Goal: Task Accomplishment & Management: Manage account settings

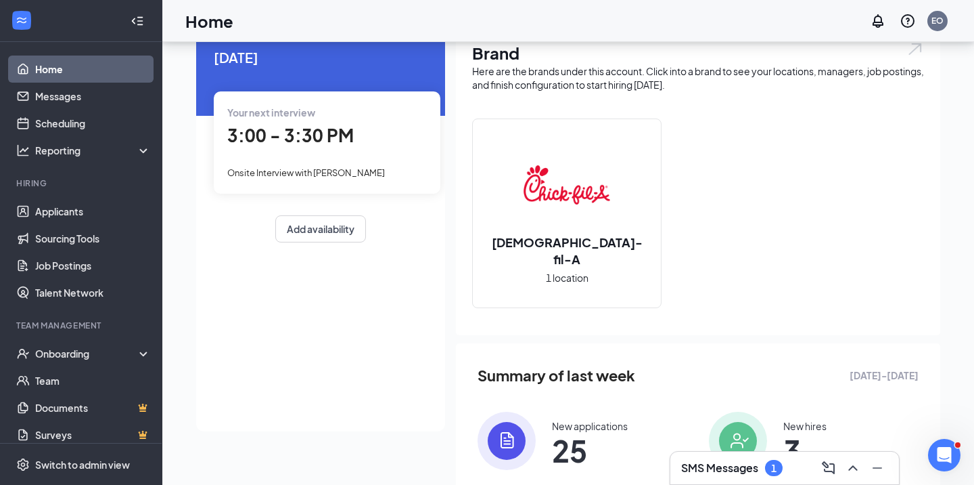
scroll to position [120, 0]
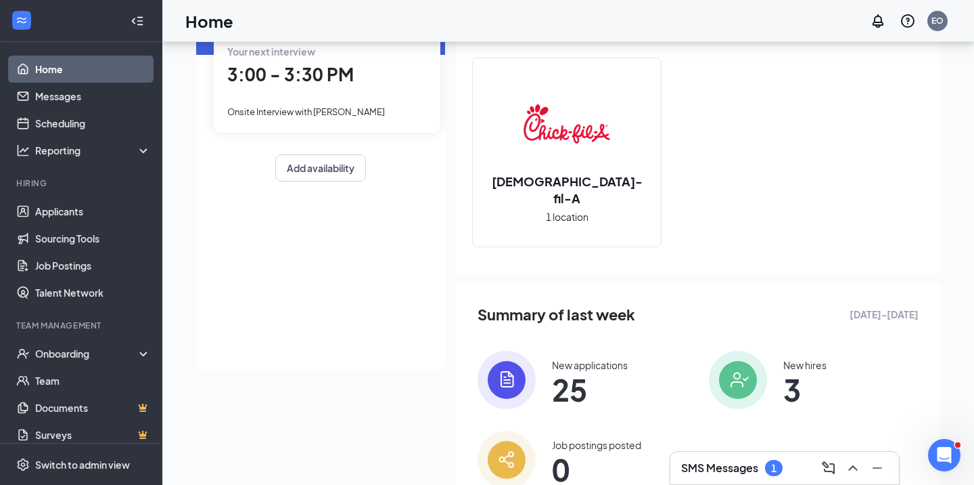
click at [616, 367] on div "New applications" at bounding box center [590, 365] width 76 height 14
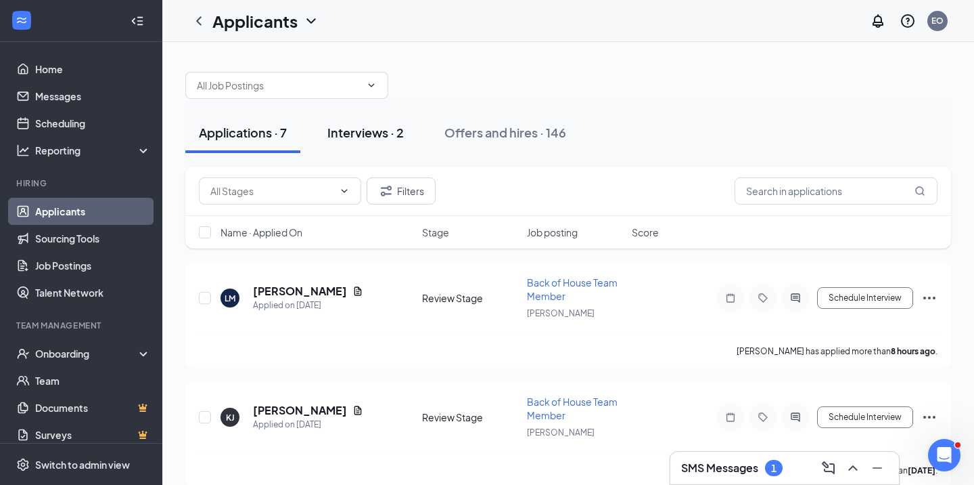
click at [367, 127] on div "Interviews · 2" at bounding box center [366, 132] width 76 height 17
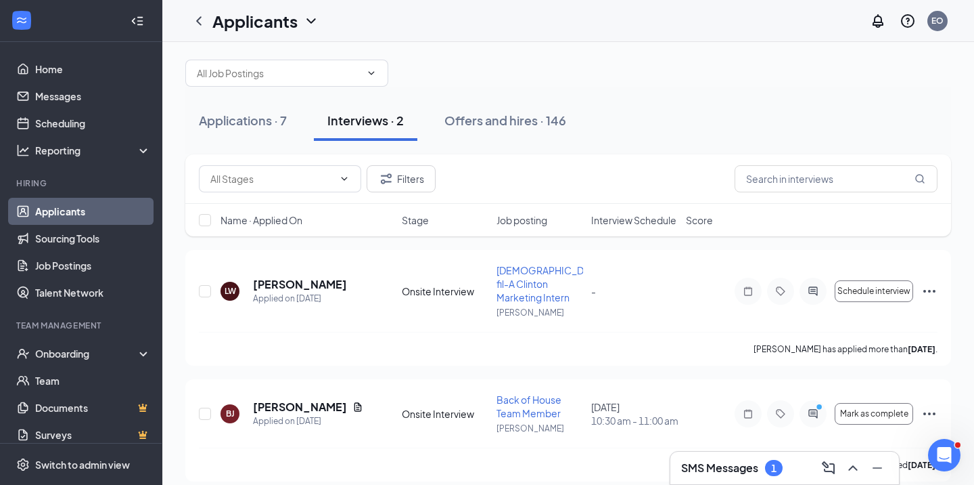
scroll to position [12, 0]
click at [815, 409] on icon "ActiveChat" at bounding box center [813, 414] width 16 height 11
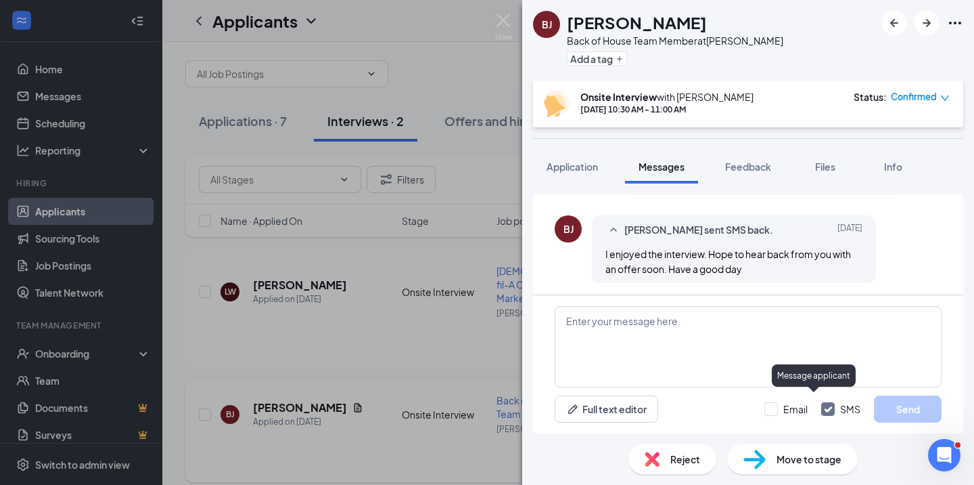
scroll to position [598, 0]
click at [564, 169] on span "Application" at bounding box center [572, 166] width 51 height 12
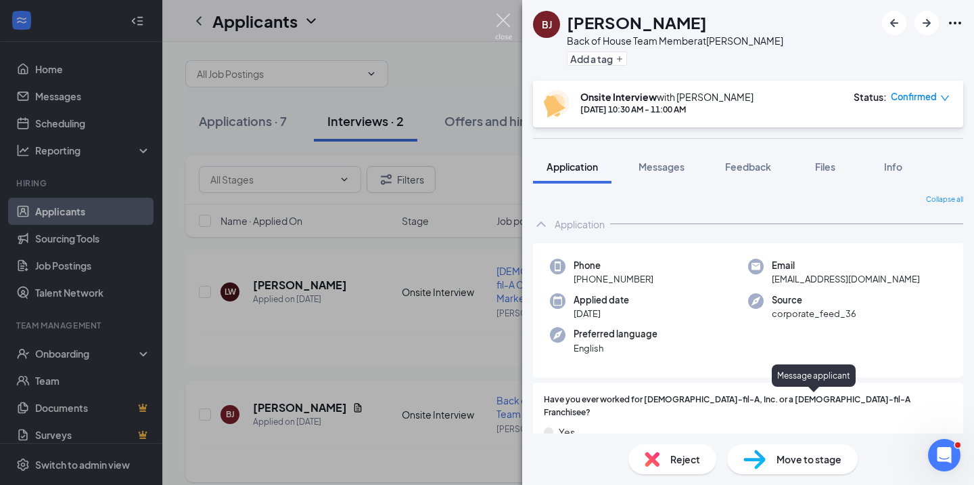
click at [503, 19] on img at bounding box center [503, 27] width 17 height 26
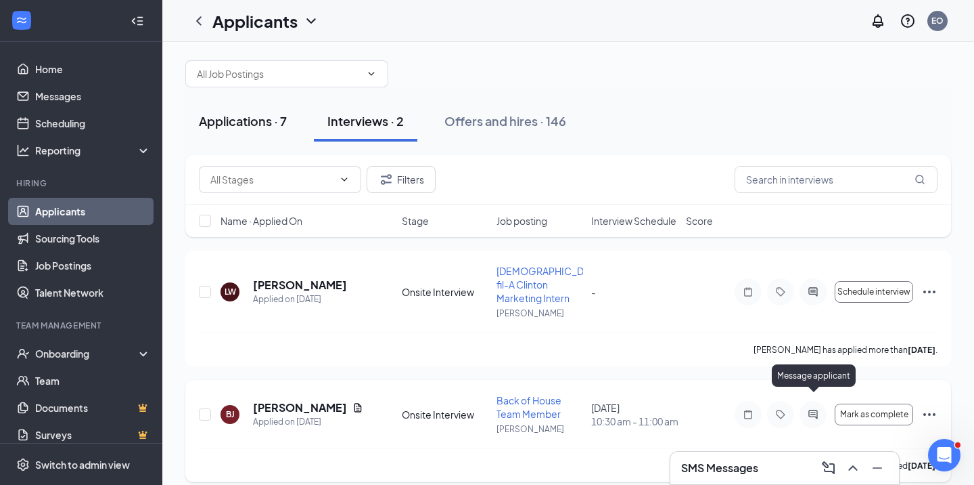
click at [256, 124] on div "Applications · 7" at bounding box center [243, 120] width 88 height 17
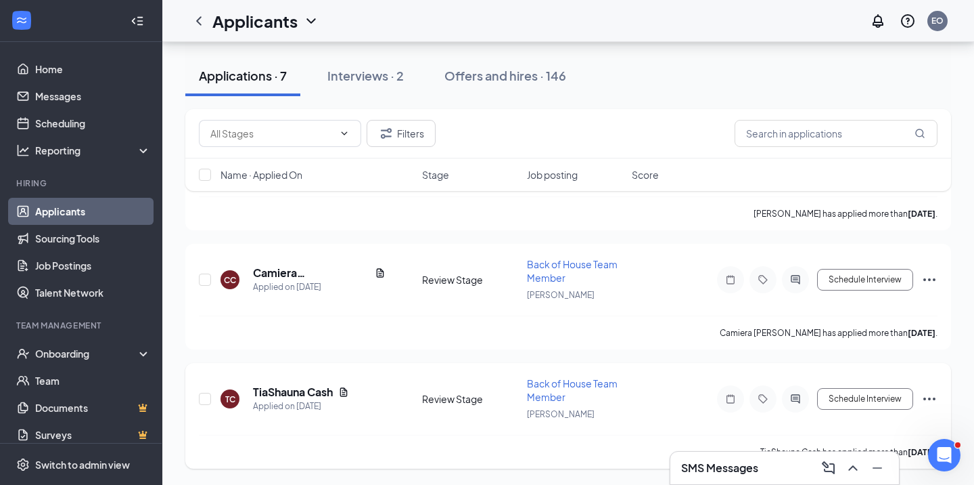
scroll to position [614, 0]
click at [317, 392] on h5 "TiaShauna Cash" at bounding box center [293, 391] width 80 height 15
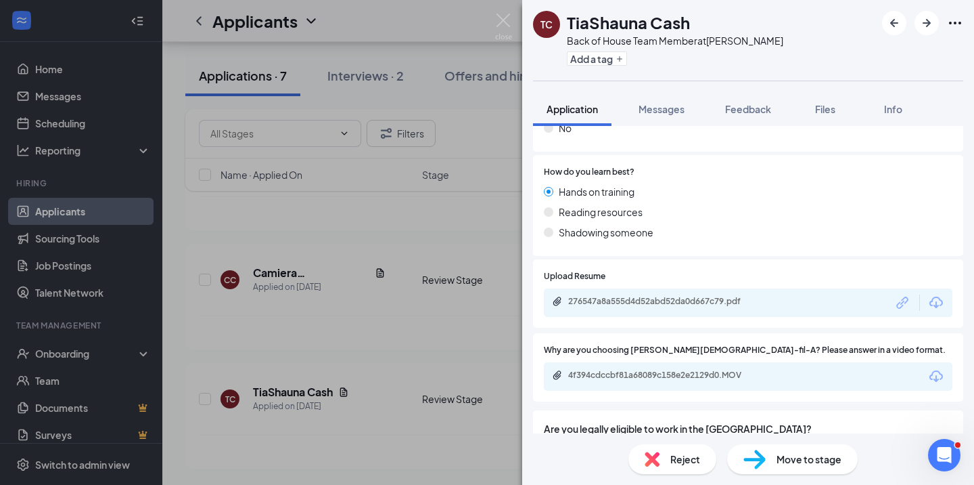
scroll to position [599, 0]
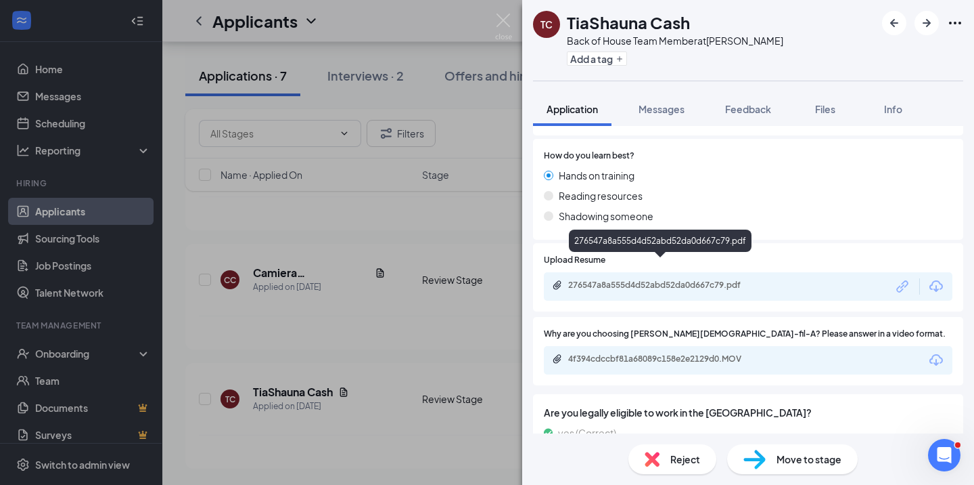
click at [672, 279] on div "276547a8a555d4d52abd52da0d667c79.pdf" at bounding box center [662, 284] width 189 height 11
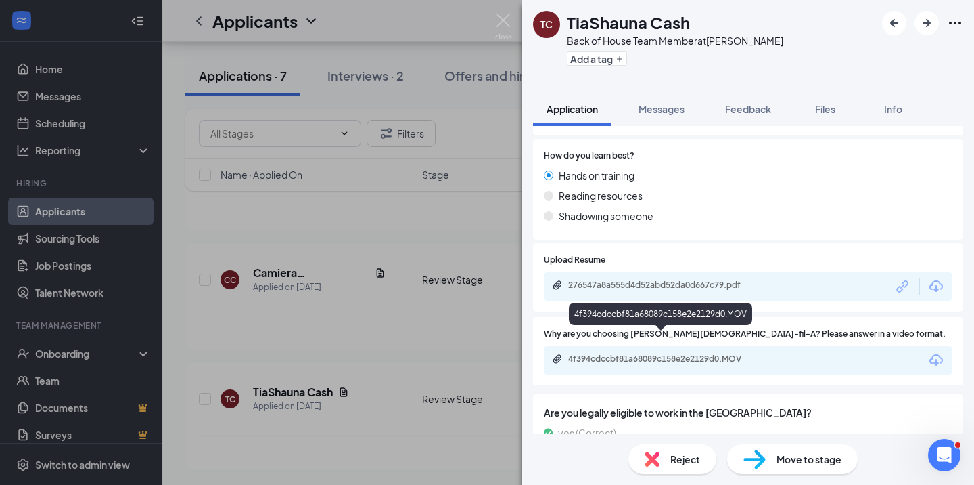
click at [627, 353] on div "4f394cdccbf81a68089c158e2e2129d0.MOV" at bounding box center [662, 358] width 189 height 11
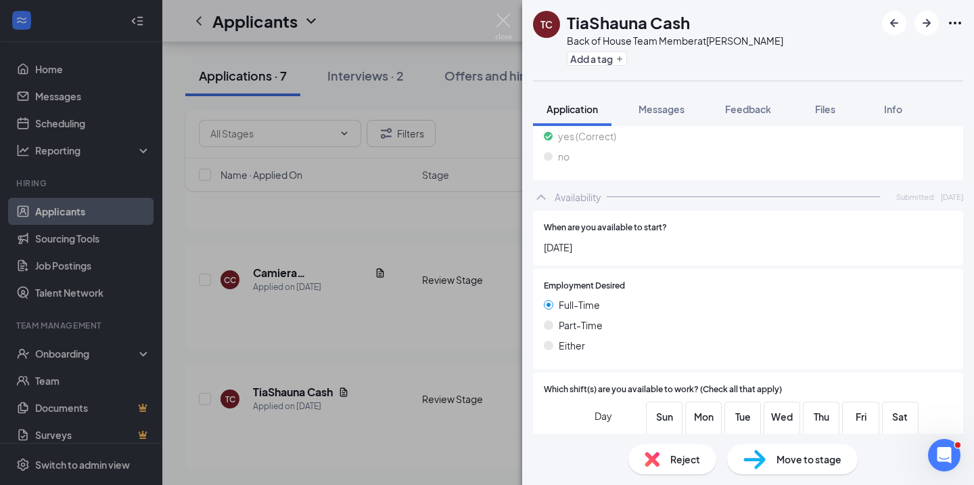
scroll to position [959, 0]
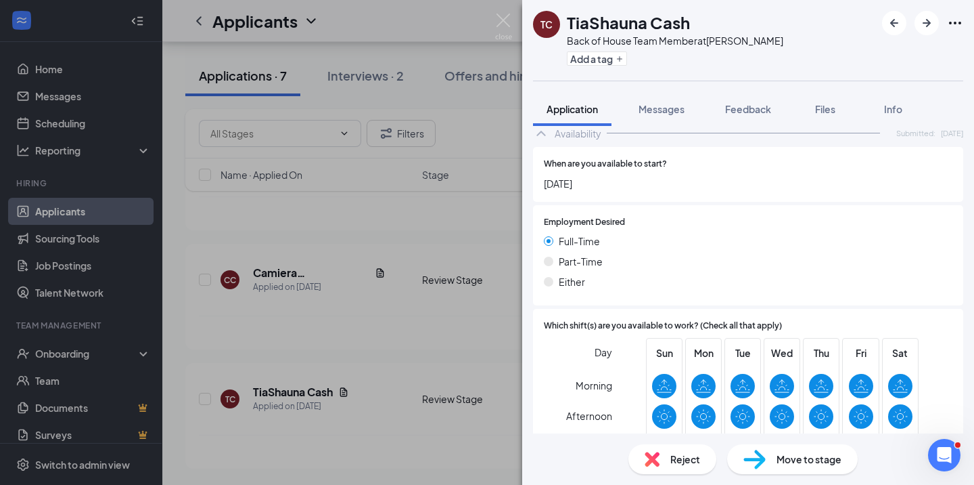
click at [648, 452] on img at bounding box center [652, 458] width 15 height 15
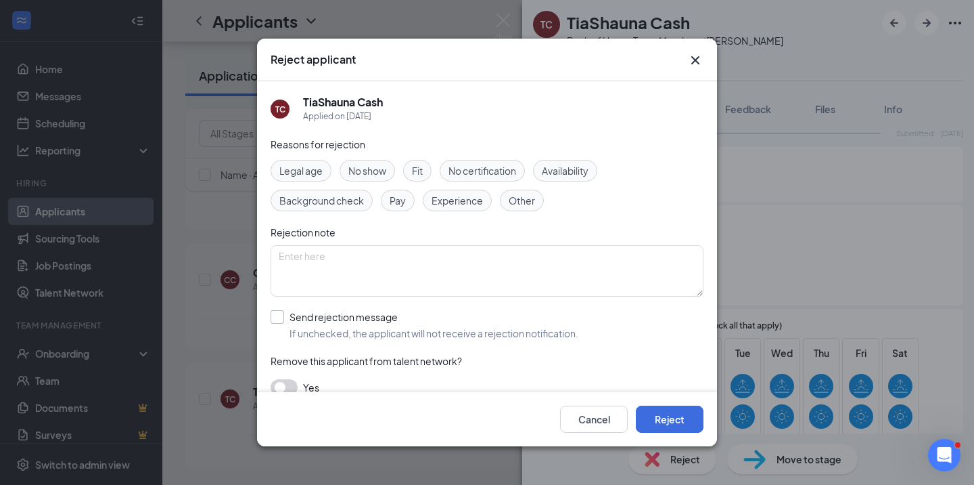
click at [276, 320] on div at bounding box center [278, 317] width 14 height 14
click at [276, 320] on input "Send rejection message If unchecked, the applicant will not receive a rejection…" at bounding box center [425, 325] width 308 height 30
checkbox input "true"
click at [660, 415] on button "Reject" at bounding box center [670, 418] width 68 height 27
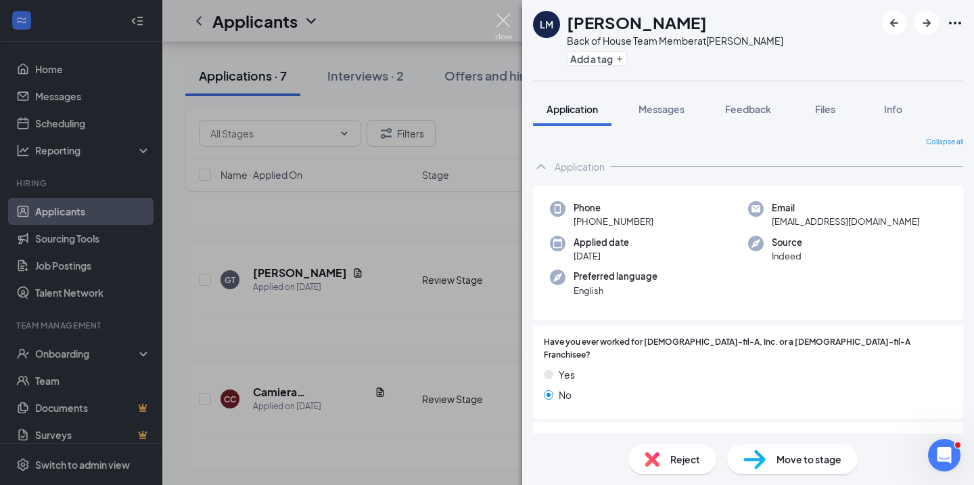
click at [502, 27] on img at bounding box center [503, 27] width 17 height 26
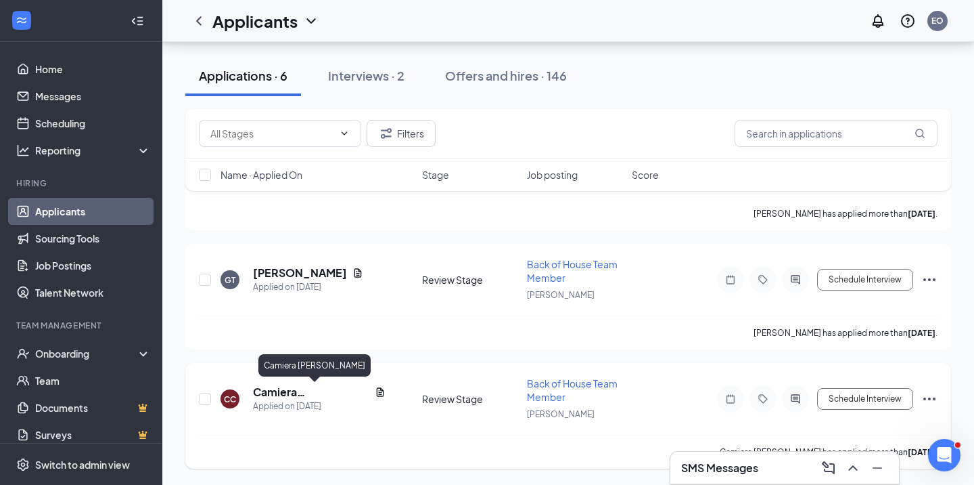
click at [301, 390] on h5 "Camiera [PERSON_NAME]" at bounding box center [311, 391] width 116 height 15
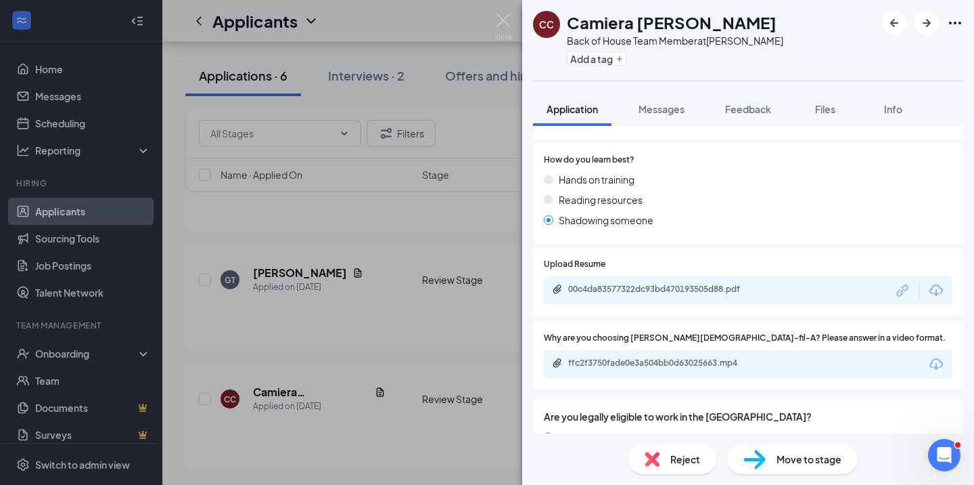
scroll to position [596, 0]
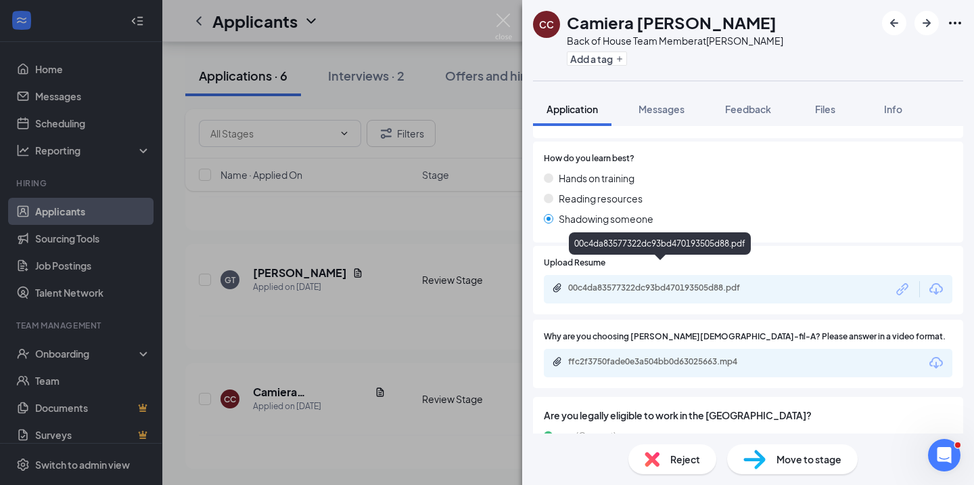
click at [680, 282] on div "00c4da83577322dc93bd470193505d88.pdf" at bounding box center [662, 287] width 189 height 11
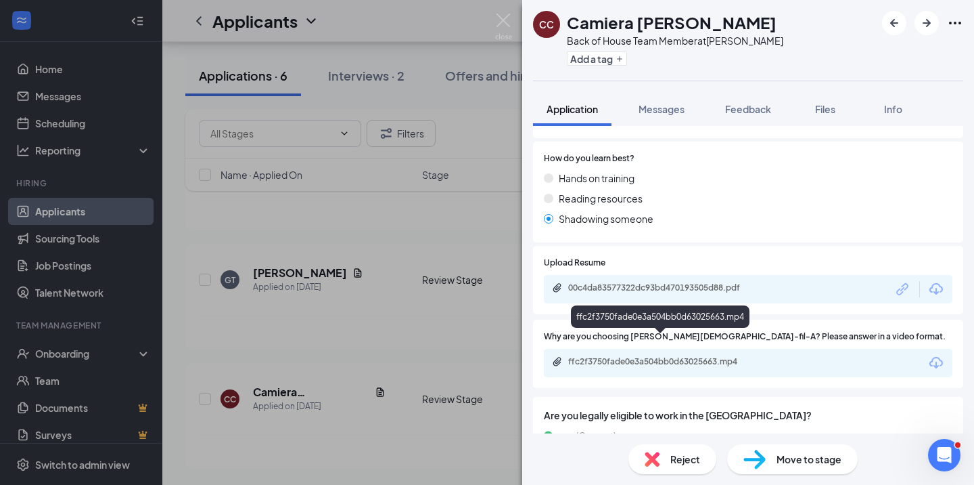
click at [602, 356] on div "ffc2f3750fade0e3a504bb0d63025663.mp4" at bounding box center [662, 361] width 189 height 11
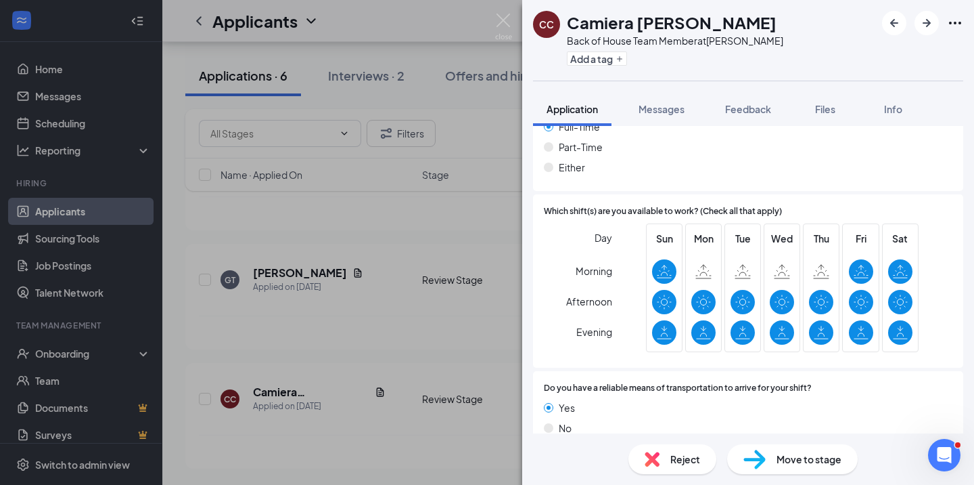
scroll to position [1073, 0]
click at [650, 461] on img at bounding box center [652, 458] width 15 height 15
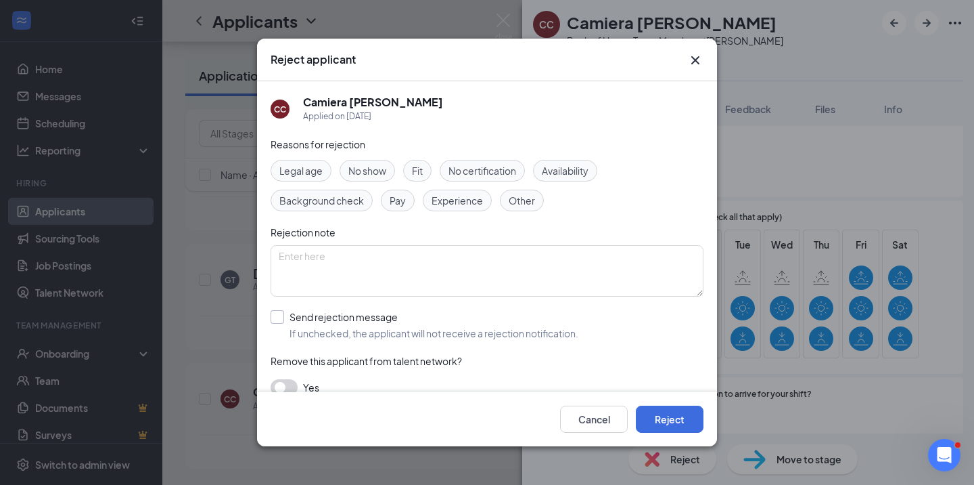
click at [277, 316] on input "Send rejection message If unchecked, the applicant will not receive a rejection…" at bounding box center [425, 325] width 308 height 30
checkbox input "true"
click at [680, 414] on button "Reject" at bounding box center [670, 418] width 68 height 27
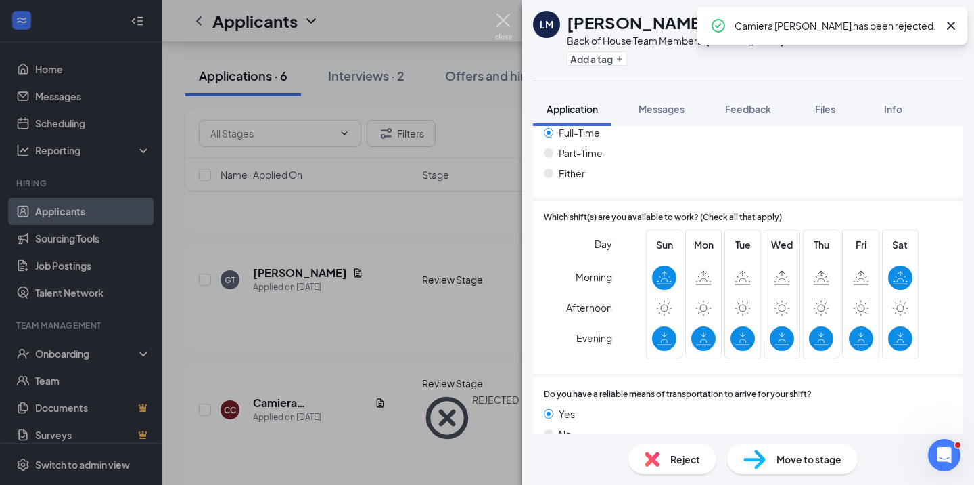
click at [501, 23] on img at bounding box center [503, 27] width 17 height 26
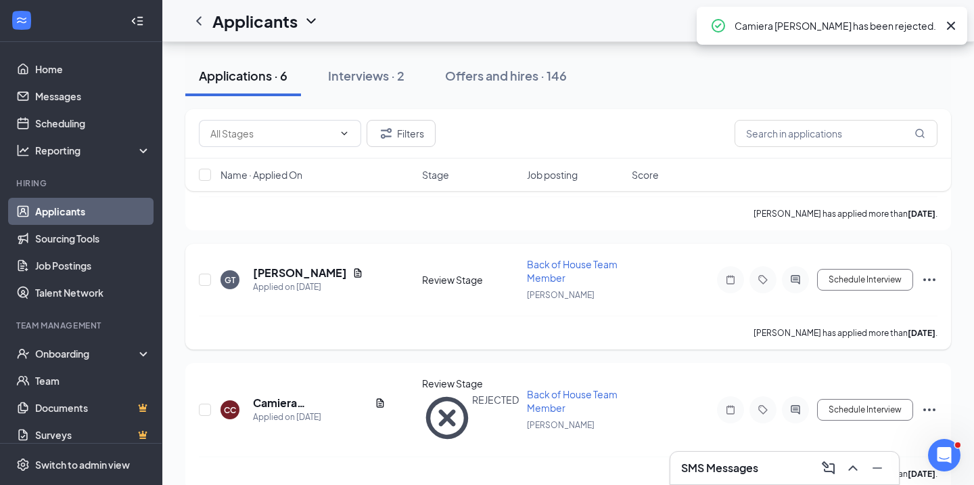
scroll to position [376, 0]
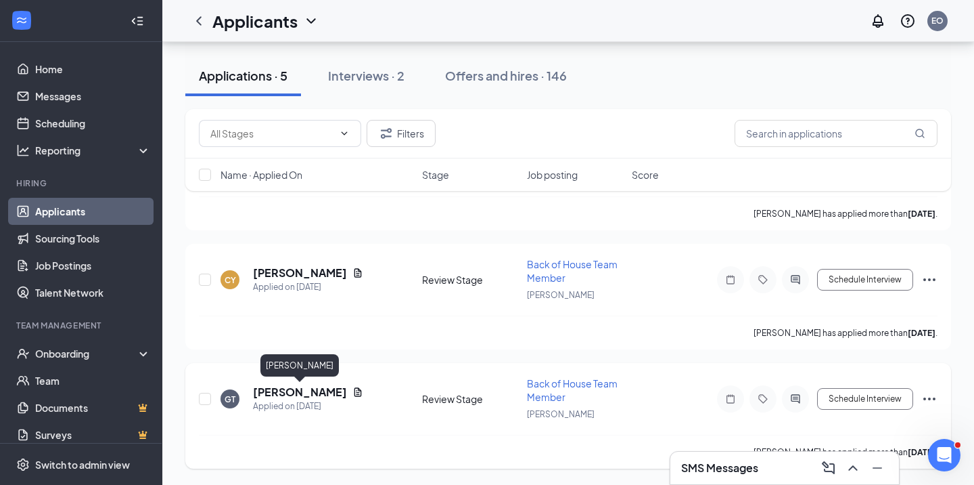
click at [319, 393] on h5 "[PERSON_NAME]" at bounding box center [300, 391] width 94 height 15
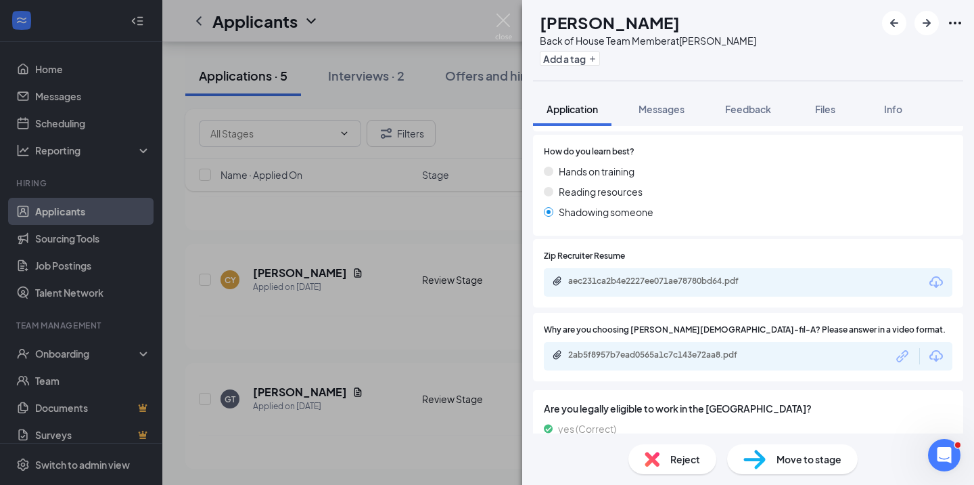
scroll to position [604, 0]
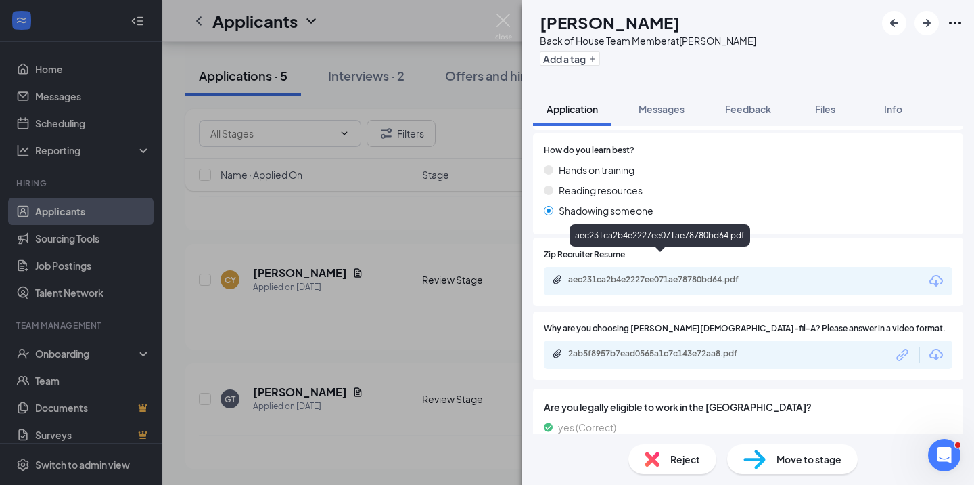
click at [671, 274] on div "aec231ca2b4e2227ee071ae78780bd64.pdf" at bounding box center [662, 279] width 189 height 11
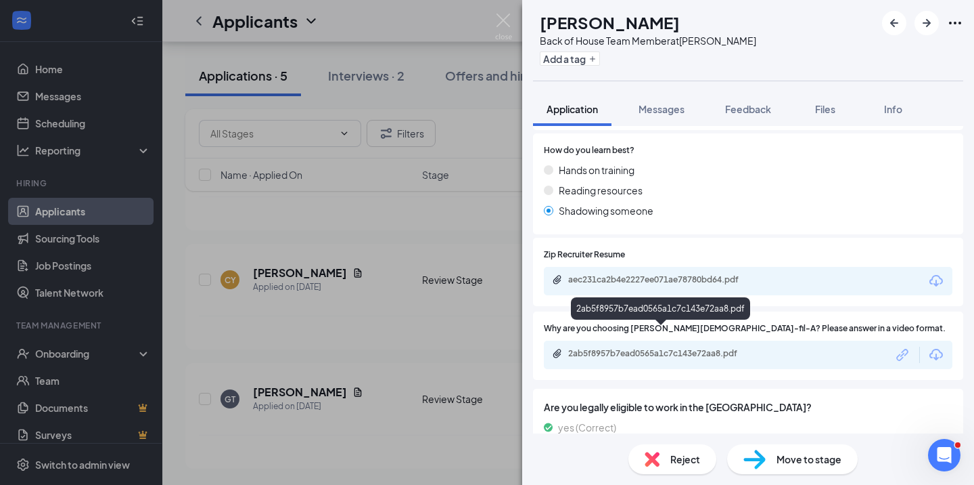
click at [632, 348] on div "2ab5f8957b7ead0565a1c7c143e72aa8.pdf" at bounding box center [662, 353] width 189 height 11
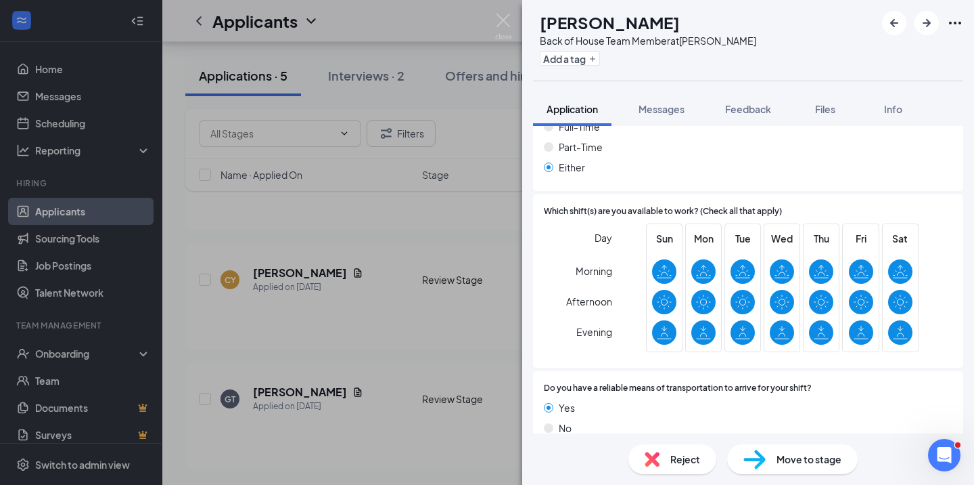
scroll to position [1073, 0]
click at [649, 457] on img at bounding box center [652, 458] width 15 height 15
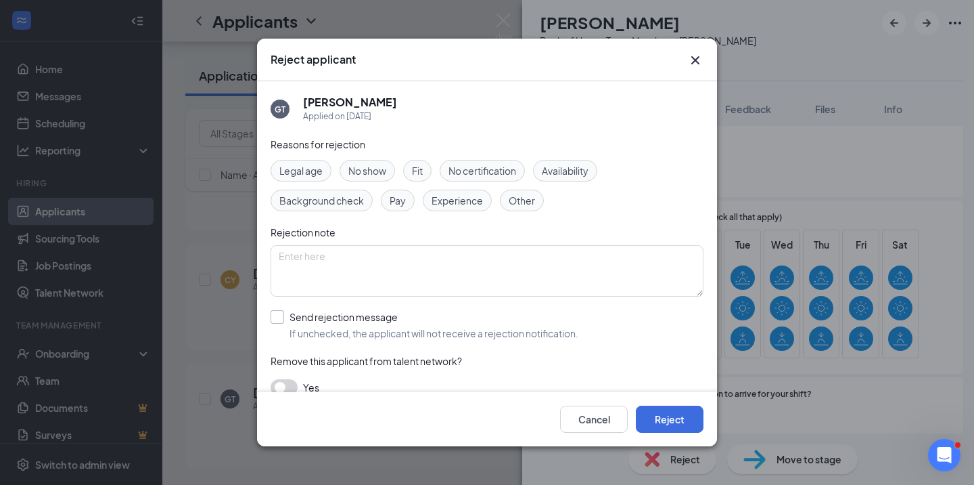
click at [277, 315] on input "Send rejection message If unchecked, the applicant will not receive a rejection…" at bounding box center [425, 325] width 308 height 30
checkbox input "true"
click at [671, 415] on button "Reject" at bounding box center [670, 418] width 68 height 27
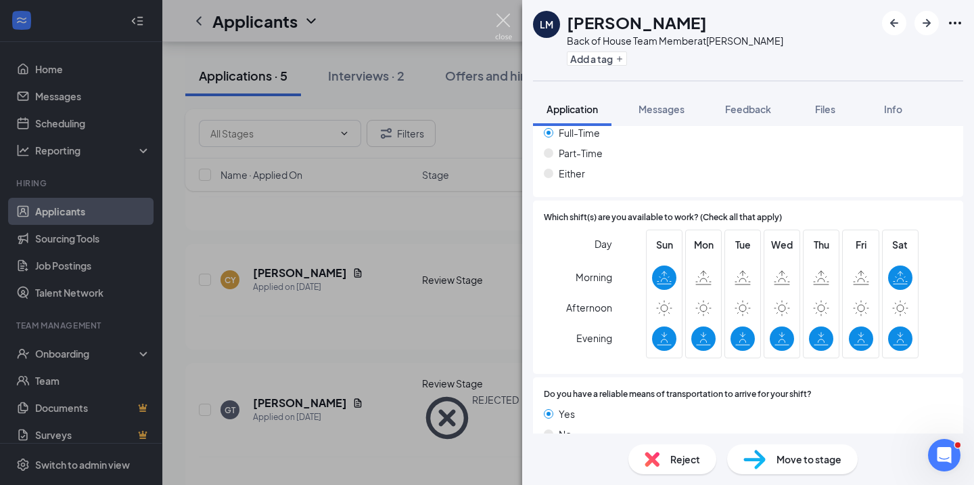
click at [501, 23] on img at bounding box center [503, 27] width 17 height 26
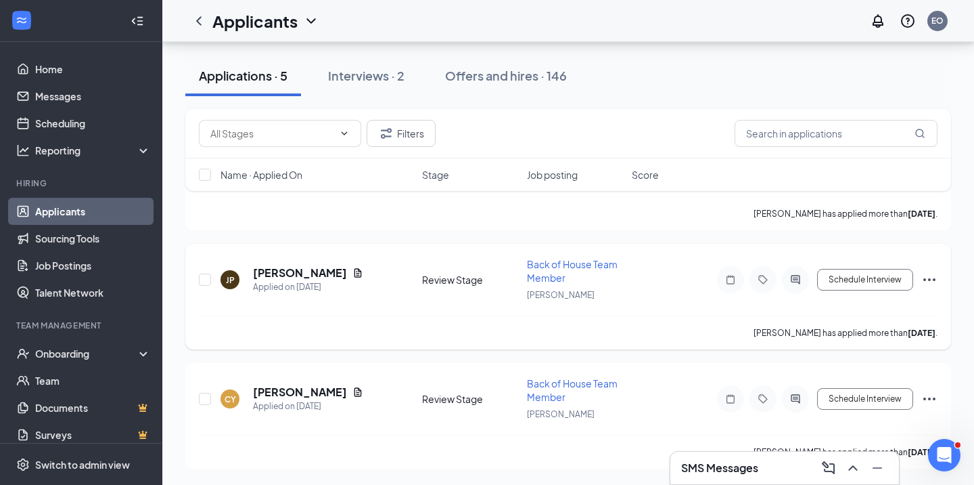
scroll to position [256, 0]
click at [303, 390] on h5 "[PERSON_NAME]" at bounding box center [300, 391] width 94 height 15
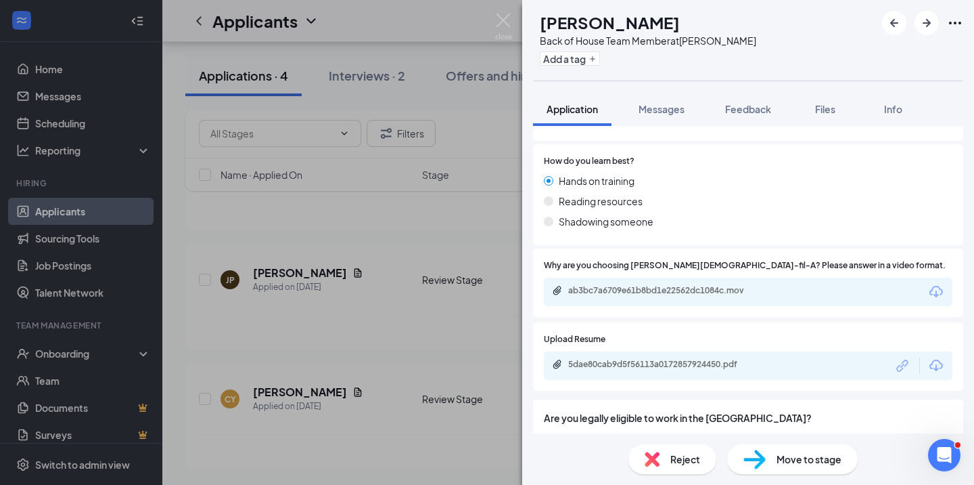
scroll to position [643, 0]
click at [649, 358] on div "5dae80cab9d5f56113a0172857924450.pdf" at bounding box center [662, 363] width 189 height 11
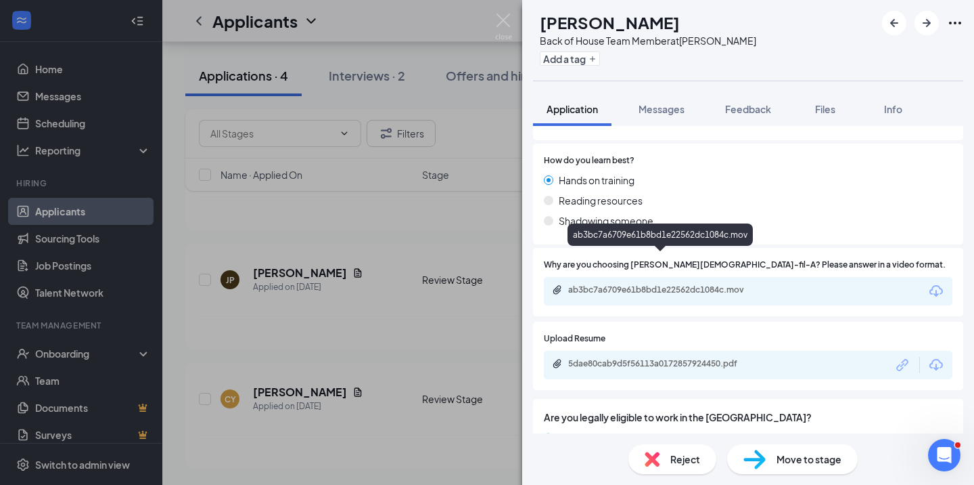
click at [623, 284] on div "ab3bc7a6709e61b8bd1e22562dc1084c.mov" at bounding box center [662, 289] width 189 height 11
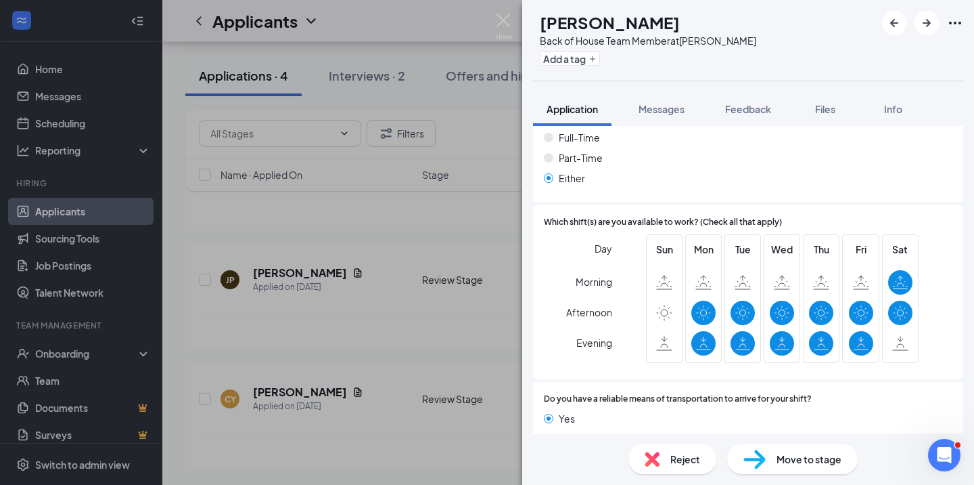
scroll to position [1110, 0]
click at [654, 457] on img at bounding box center [652, 458] width 15 height 15
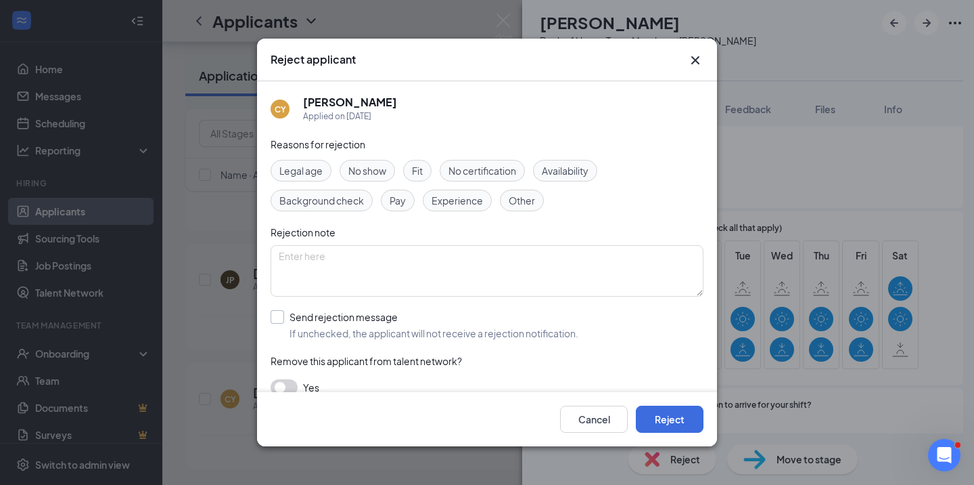
click at [279, 319] on div at bounding box center [278, 317] width 14 height 14
click at [279, 319] on input "Send rejection message If unchecked, the applicant will not receive a rejection…" at bounding box center [425, 325] width 308 height 30
checkbox input "true"
click at [685, 422] on button "Reject" at bounding box center [670, 418] width 68 height 27
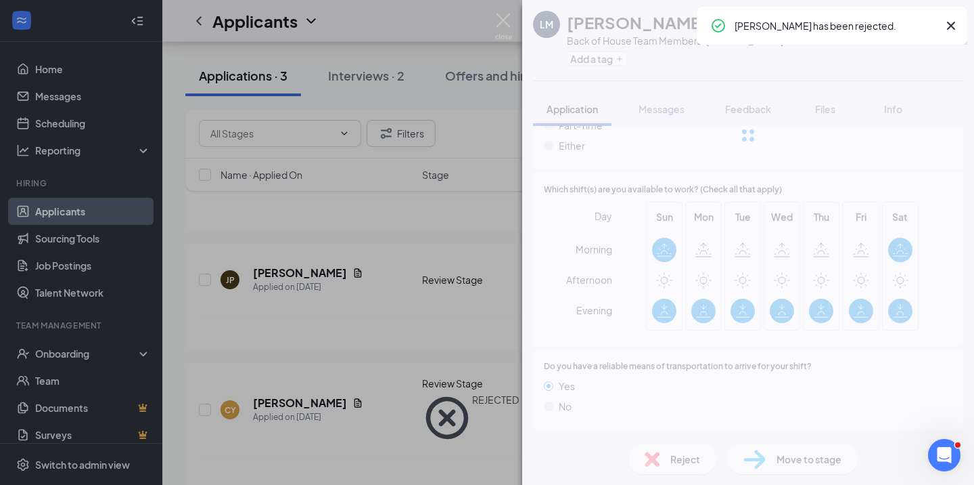
scroll to position [1067, 0]
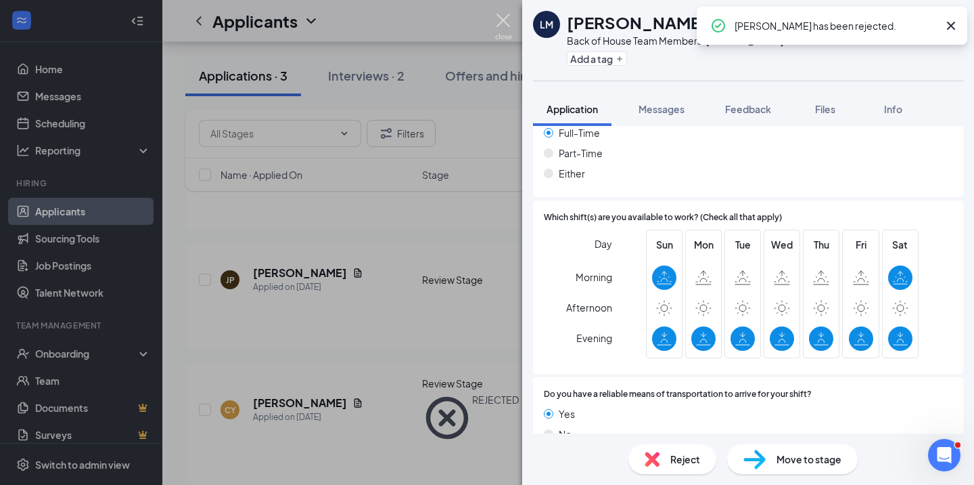
click at [499, 16] on img at bounding box center [503, 27] width 17 height 26
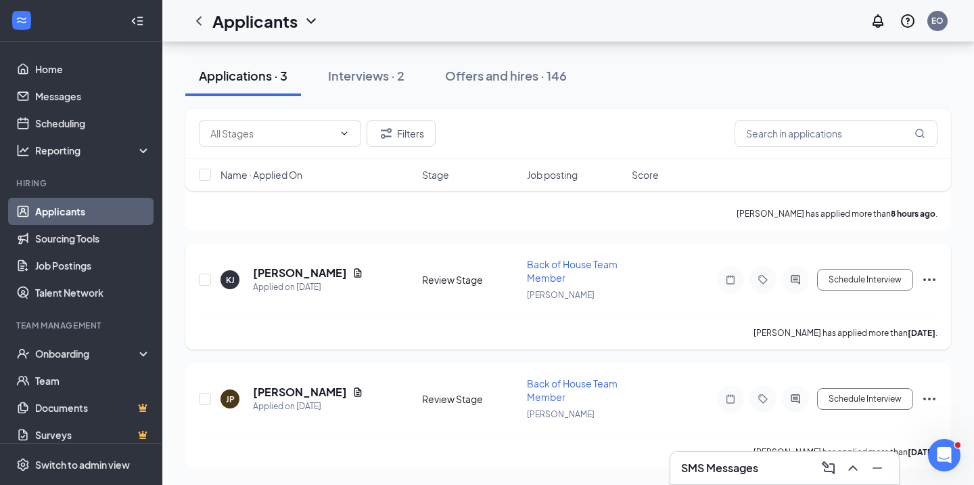
scroll to position [137, 0]
click at [292, 394] on h5 "[PERSON_NAME]" at bounding box center [300, 391] width 94 height 15
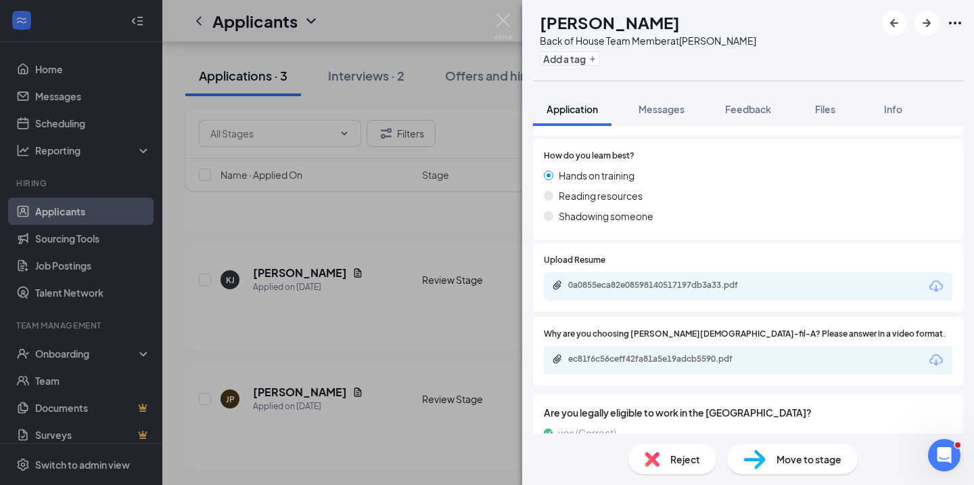
scroll to position [602, 0]
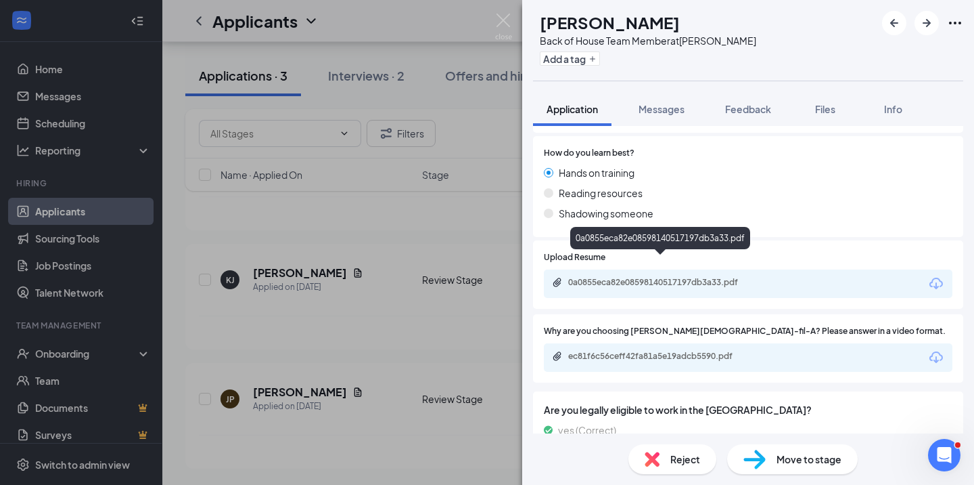
click at [665, 277] on div "0a0855eca82e08598140517197db3a33.pdf" at bounding box center [662, 282] width 189 height 11
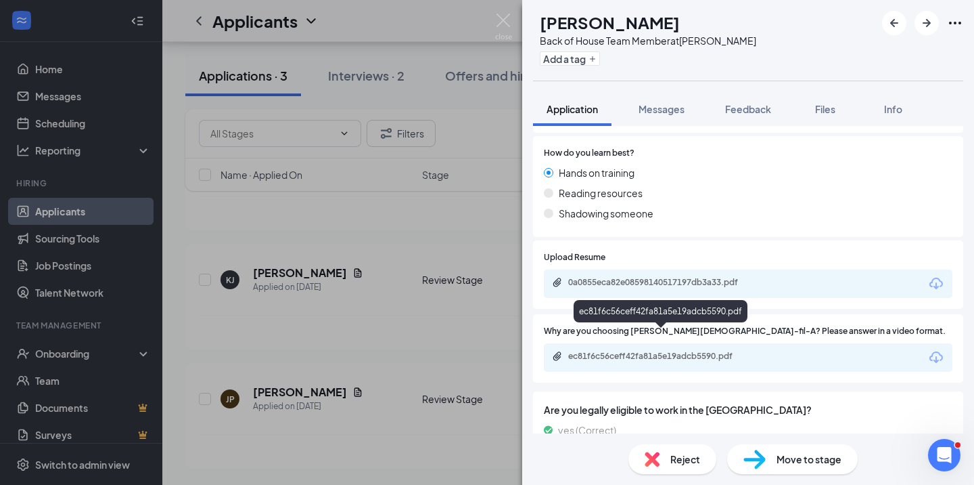
click at [693, 343] on div "ec81f6c56ceff42fa81a5e19adcb5590.pdf" at bounding box center [748, 357] width 409 height 28
click at [660, 351] on div "ec81f6c56ceff42fa81a5e19adcb5590.pdf" at bounding box center [662, 356] width 189 height 11
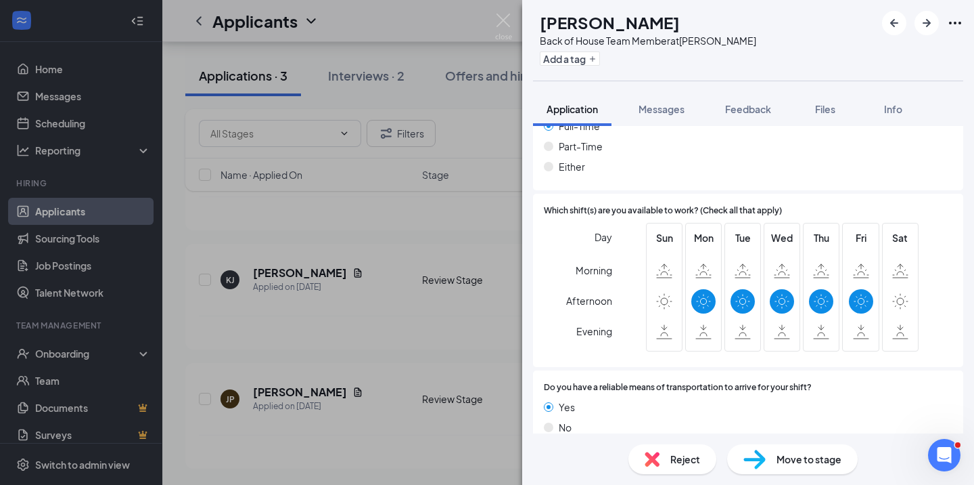
scroll to position [1067, 0]
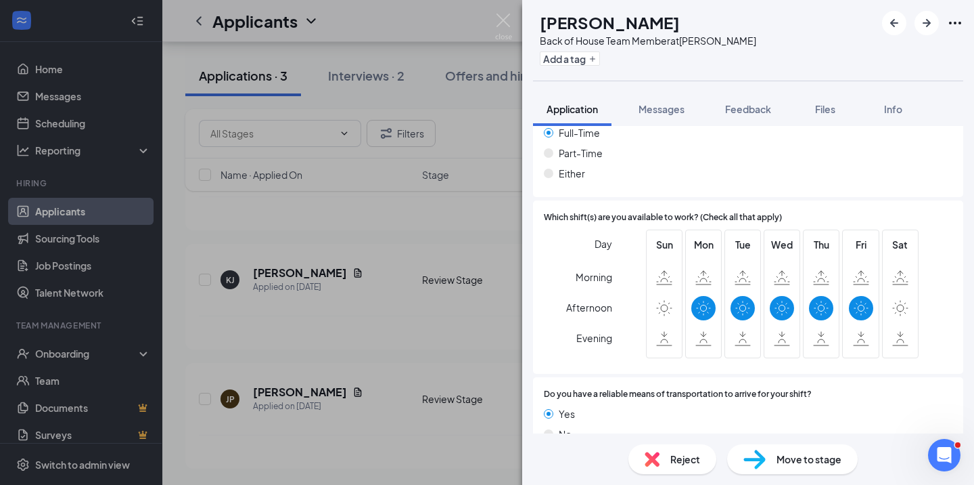
click at [652, 460] on img at bounding box center [652, 458] width 15 height 15
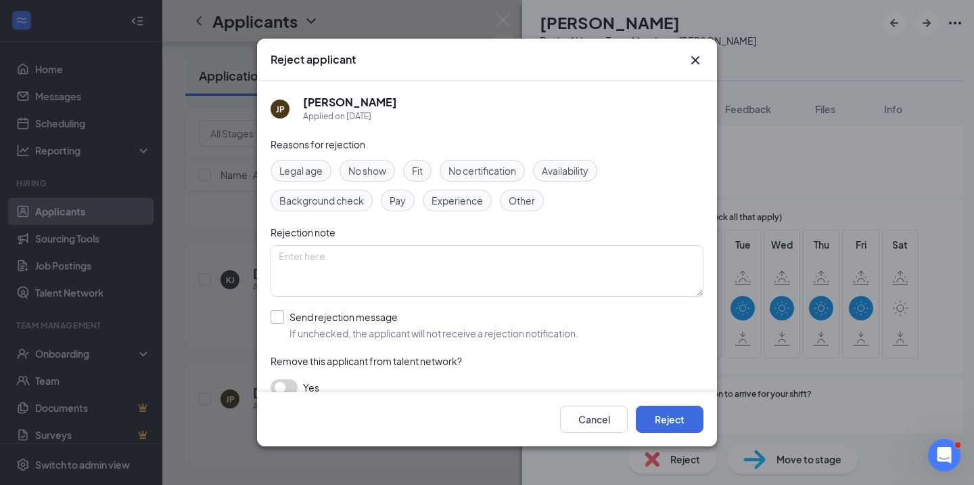
click at [275, 319] on div at bounding box center [278, 317] width 14 height 14
click at [275, 319] on input "Send rejection message If unchecked, the applicant will not receive a rejection…" at bounding box center [425, 325] width 308 height 30
checkbox input "true"
click at [679, 416] on button "Reject" at bounding box center [670, 418] width 68 height 27
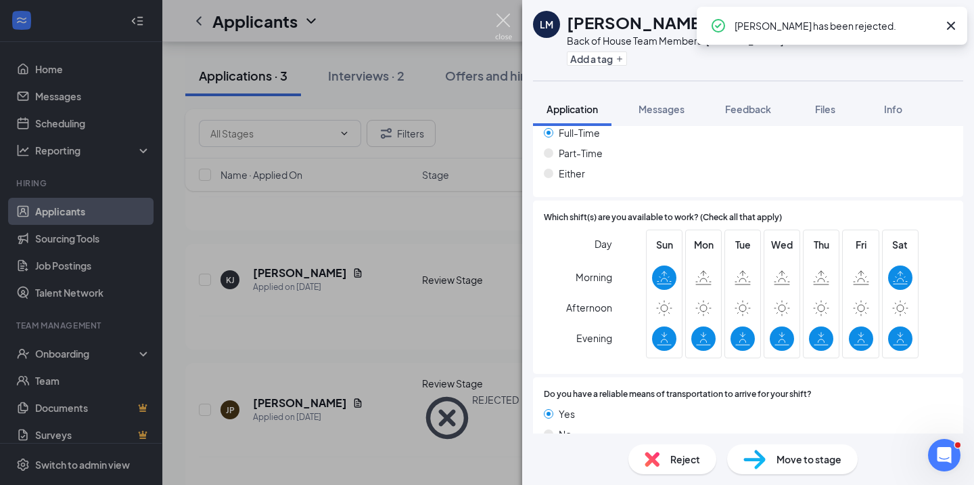
click at [501, 17] on img at bounding box center [503, 27] width 17 height 26
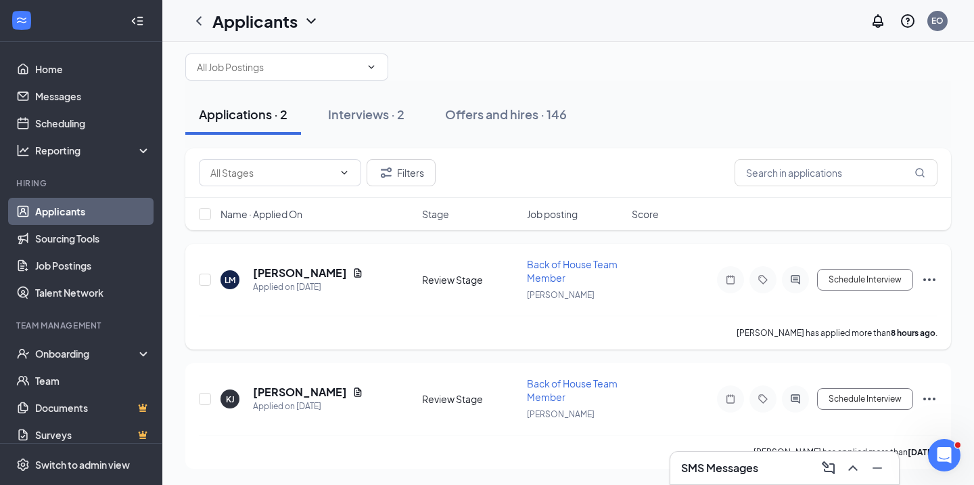
scroll to position [18, 0]
click at [289, 390] on h5 "[PERSON_NAME]" at bounding box center [300, 391] width 94 height 15
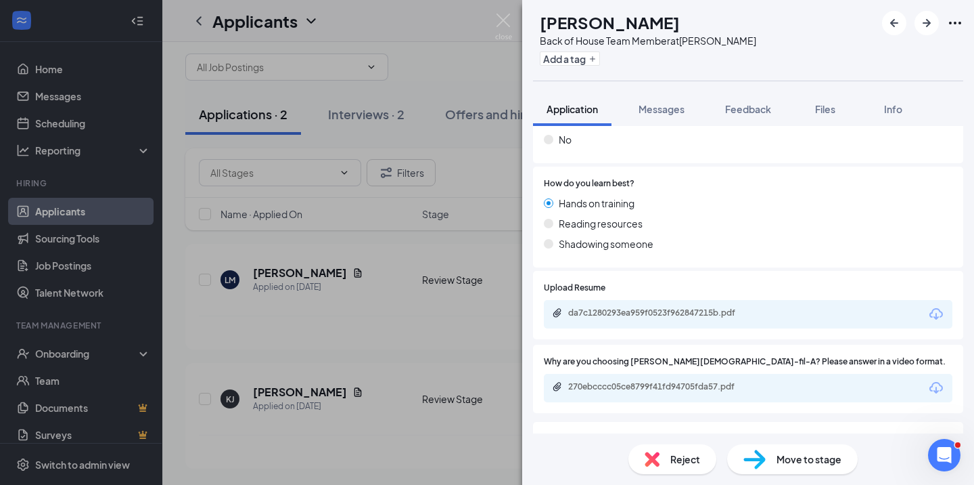
scroll to position [572, 0]
click at [672, 307] on div "da7c1280293ea959f0523f962847215b.pdf" at bounding box center [662, 312] width 189 height 11
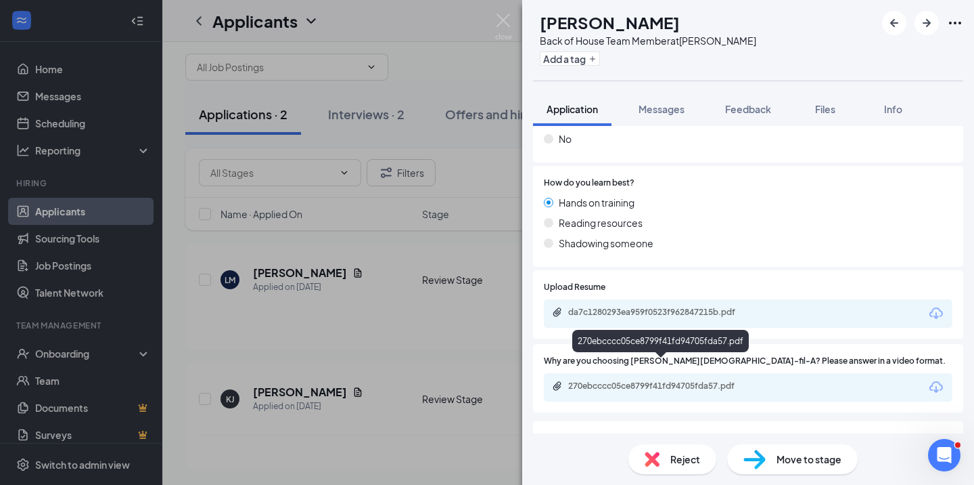
click at [659, 380] on div "270ebcccc05ce8799f41fd94705fda57.pdf" at bounding box center [662, 385] width 189 height 11
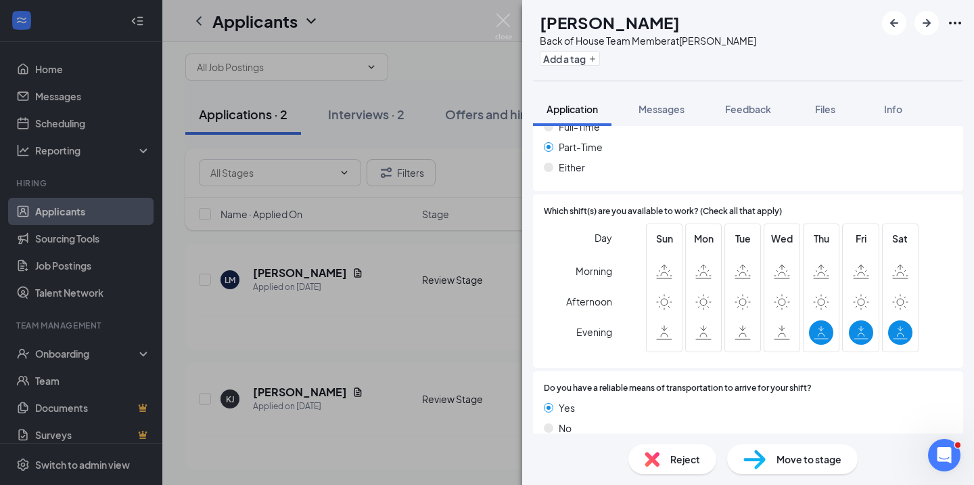
scroll to position [1067, 0]
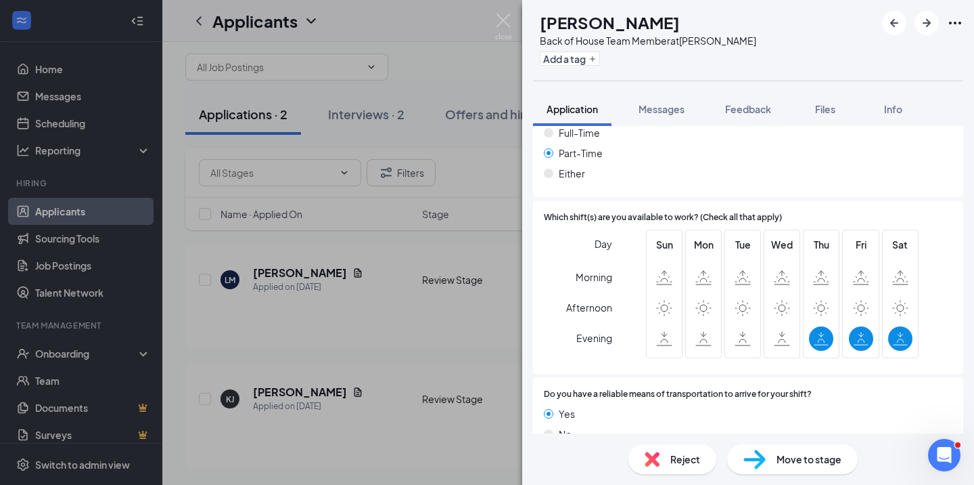
click at [654, 459] on img at bounding box center [652, 458] width 15 height 15
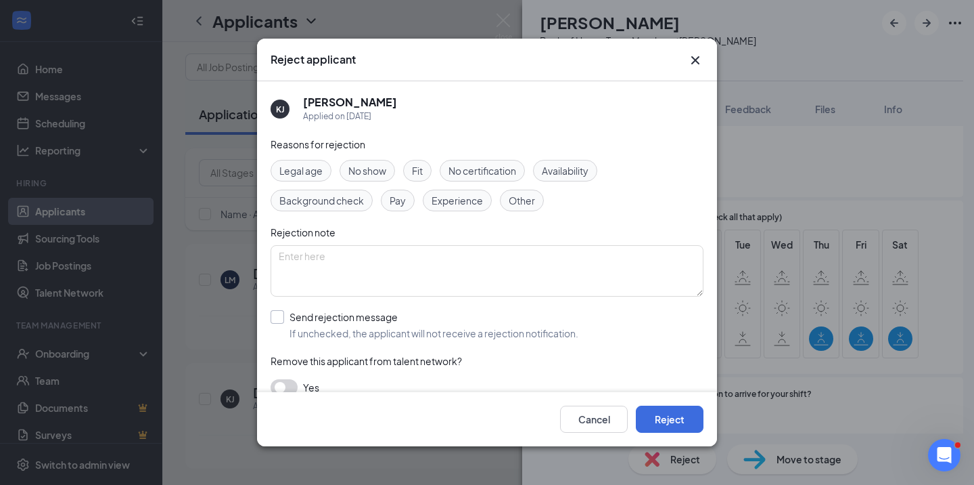
click at [279, 315] on div at bounding box center [278, 317] width 14 height 14
click at [279, 315] on input "Send rejection message If unchecked, the applicant will not receive a rejection…" at bounding box center [425, 325] width 308 height 30
checkbox input "true"
click at [676, 420] on button "Reject" at bounding box center [670, 418] width 68 height 27
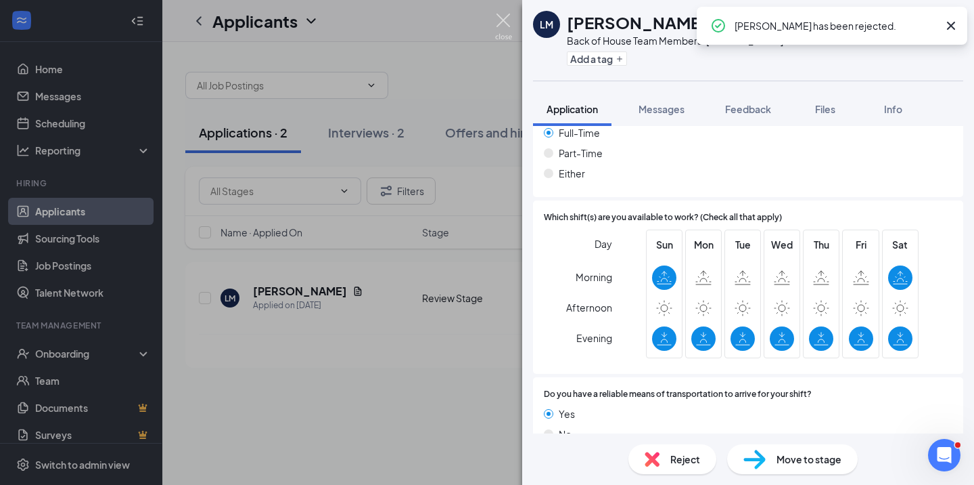
click at [503, 16] on img at bounding box center [503, 27] width 17 height 26
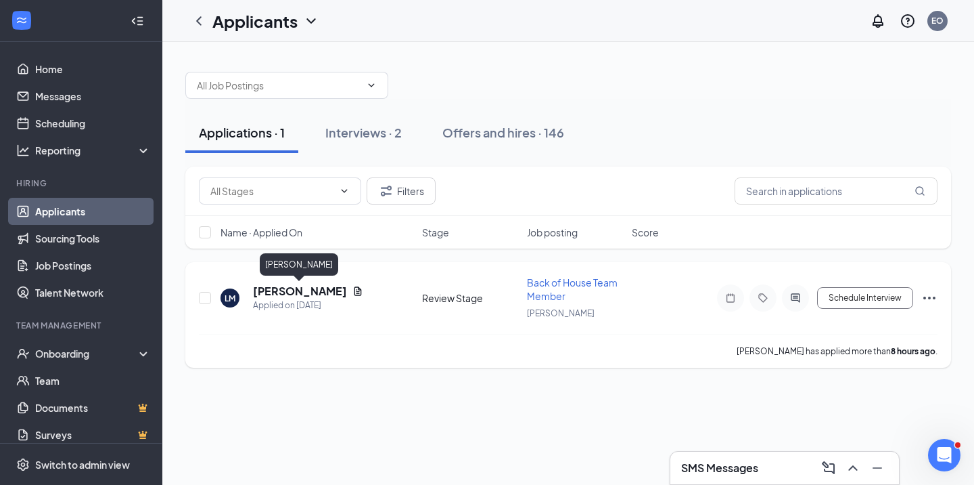
click at [317, 294] on h5 "[PERSON_NAME]" at bounding box center [300, 291] width 94 height 15
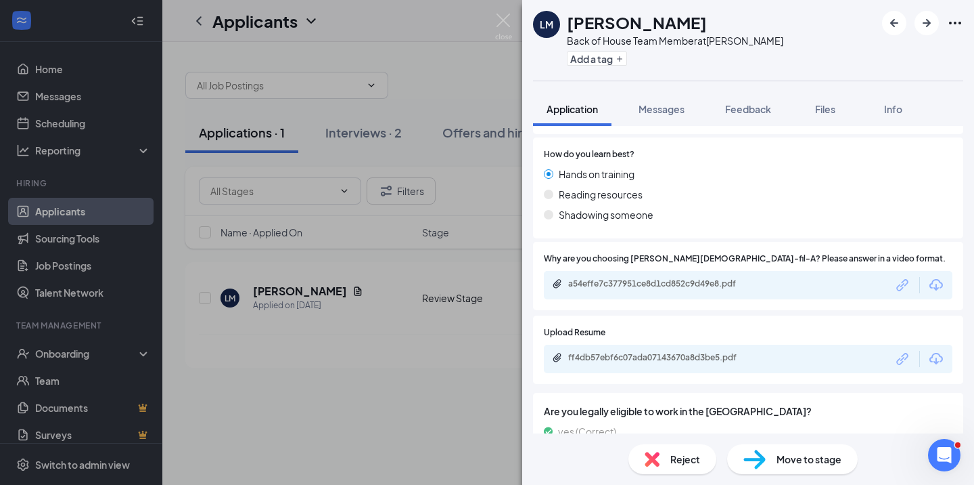
scroll to position [604, 0]
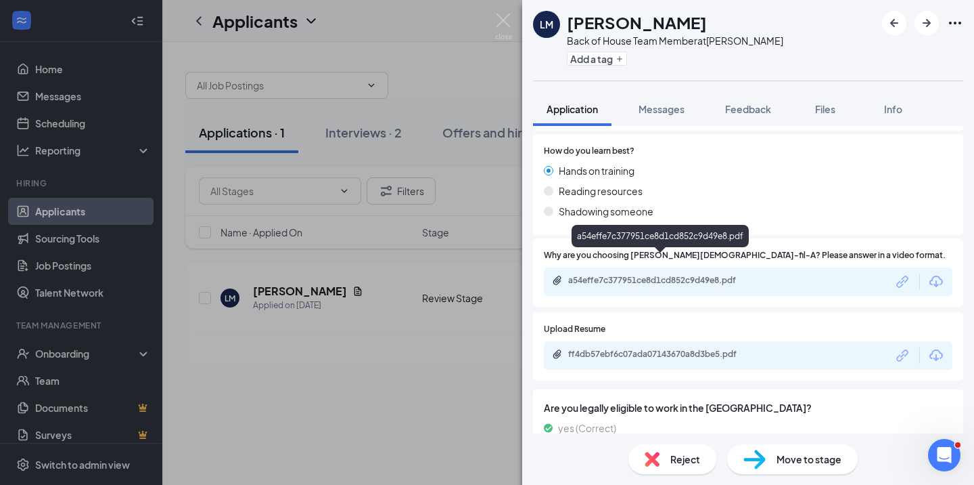
click at [680, 275] on div "a54effe7c377951ce8d1cd852c9d49e8.pdf" at bounding box center [662, 280] width 189 height 11
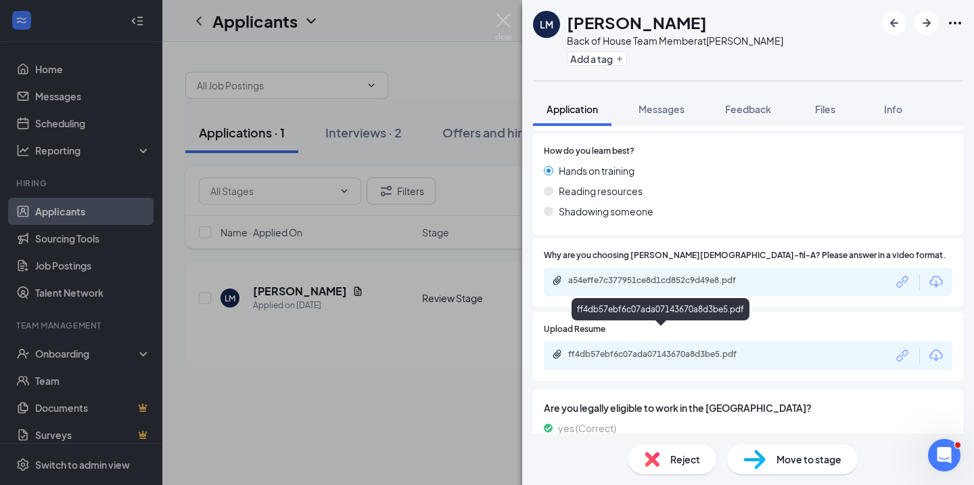
click at [616, 349] on div "ff4db57ebf6c07ada07143670a8d3be5.pdf" at bounding box center [662, 354] width 189 height 11
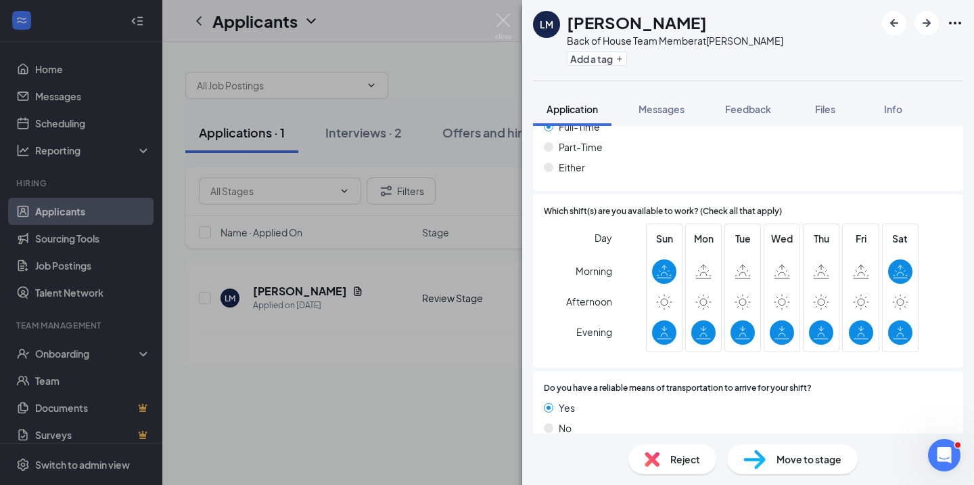
scroll to position [1073, 0]
click at [646, 451] on img at bounding box center [652, 458] width 15 height 15
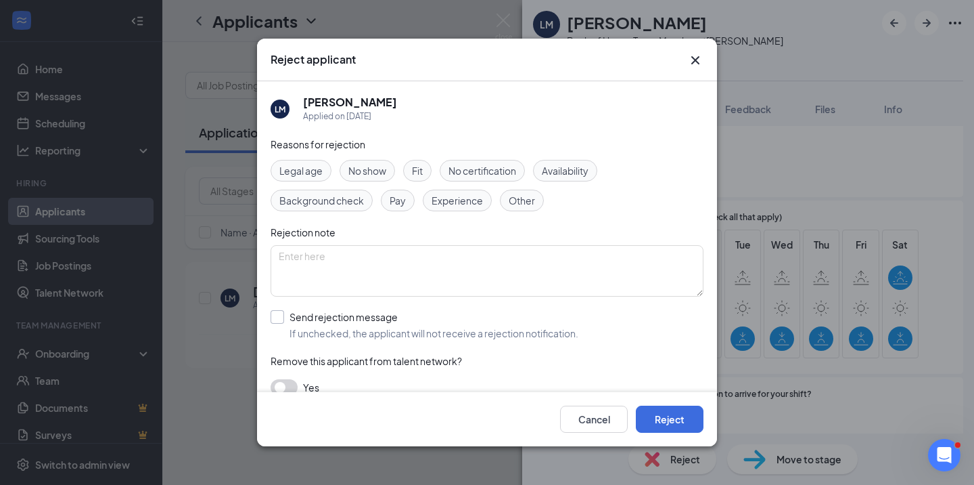
click at [275, 319] on div at bounding box center [278, 317] width 14 height 14
click at [275, 319] on input "Send rejection message If unchecked, the applicant will not receive a rejection…" at bounding box center [425, 325] width 308 height 30
checkbox input "true"
click at [687, 419] on button "Reject" at bounding box center [670, 418] width 68 height 27
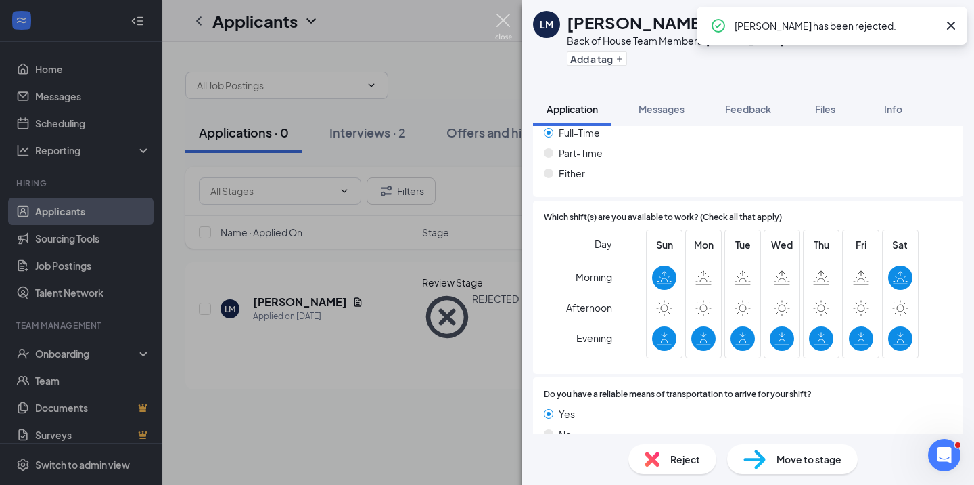
click at [503, 24] on img at bounding box center [503, 27] width 17 height 26
